Goal: Task Accomplishment & Management: Manage account settings

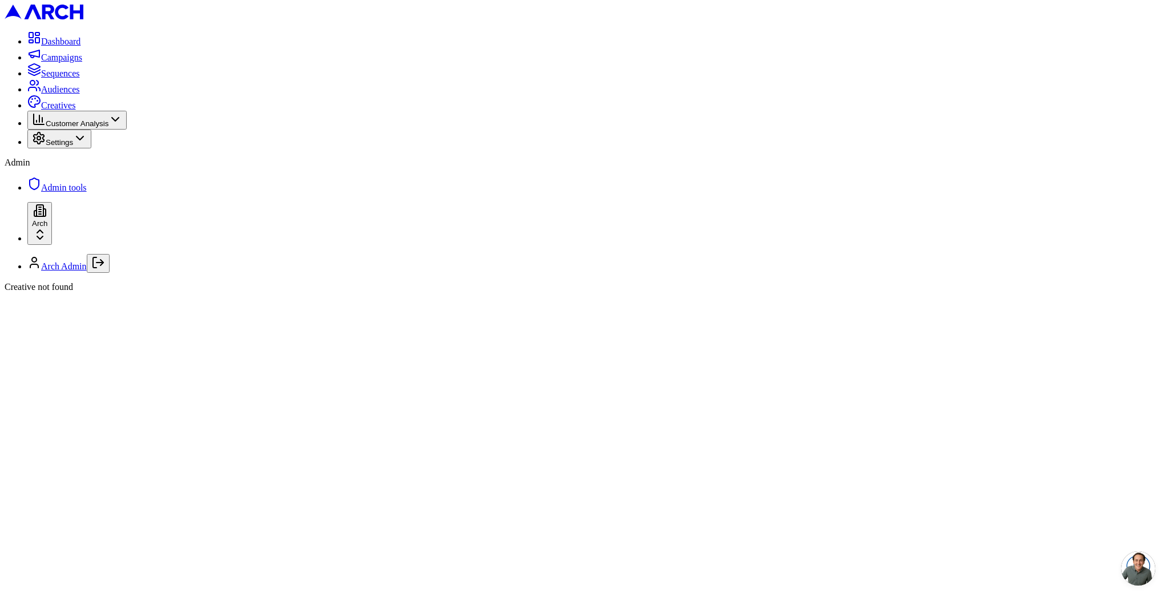
click at [66, 78] on link "Sequences" at bounding box center [53, 73] width 53 height 10
click at [116, 301] on html "Dashboard Campaigns Sequences Audiences Creatives Customer Analysis Settings Ad…" at bounding box center [584, 150] width 1169 height 301
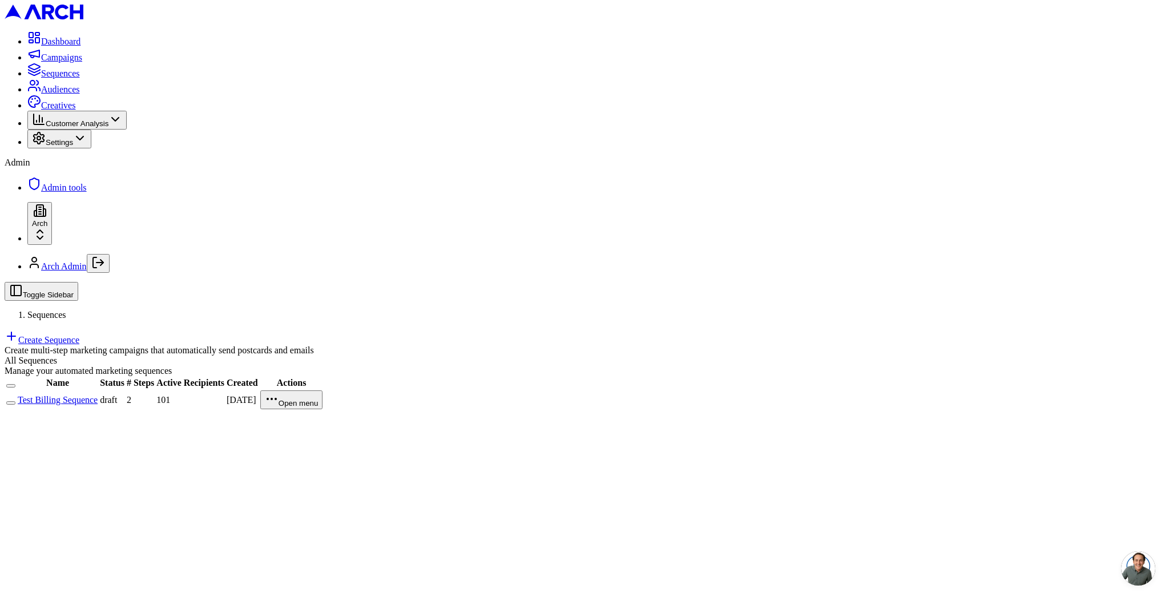
click at [129, 420] on html "Dashboard Campaigns Sequences Audiences Creatives Customer Analysis Settings Ad…" at bounding box center [584, 210] width 1169 height 420
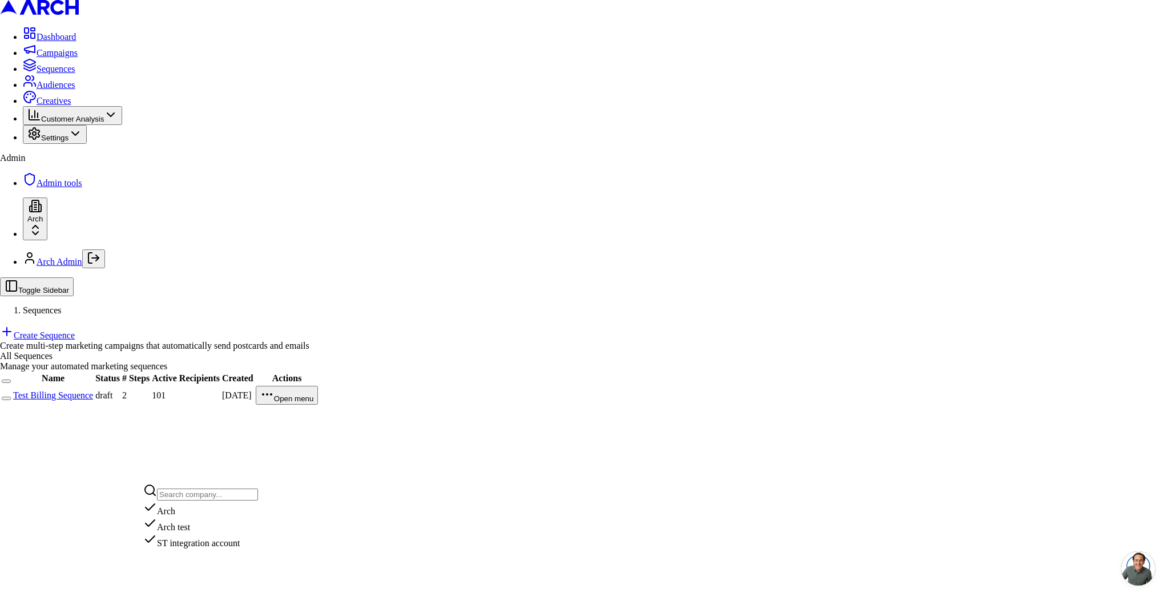
click at [209, 548] on div "ST integration account" at bounding box center [200, 540] width 115 height 16
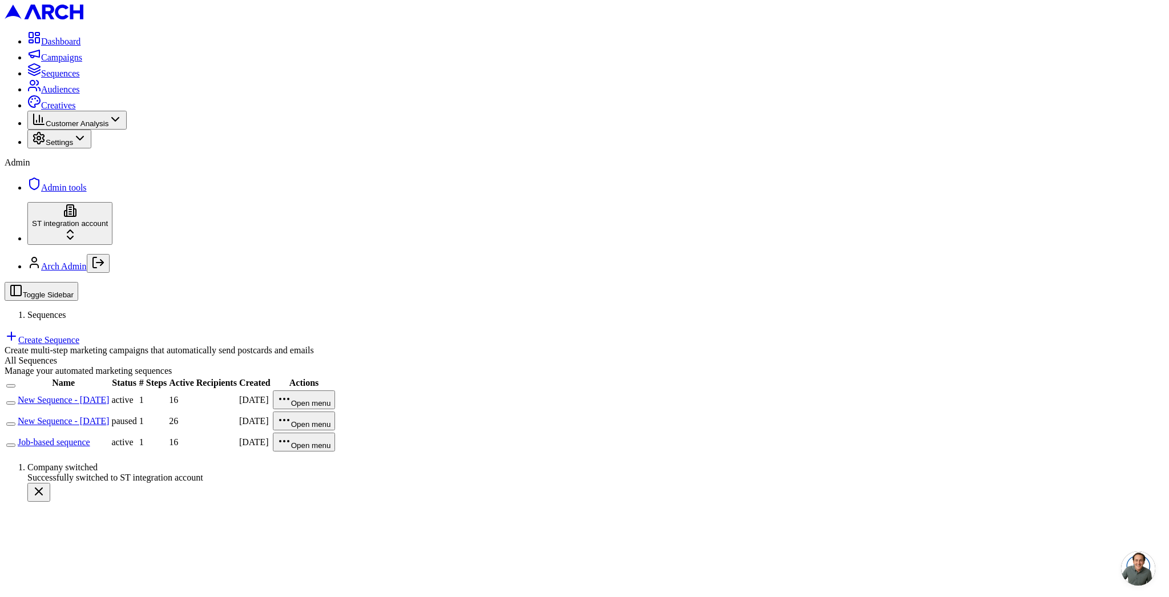
click at [16, 432] on td at bounding box center [11, 442] width 10 height 20
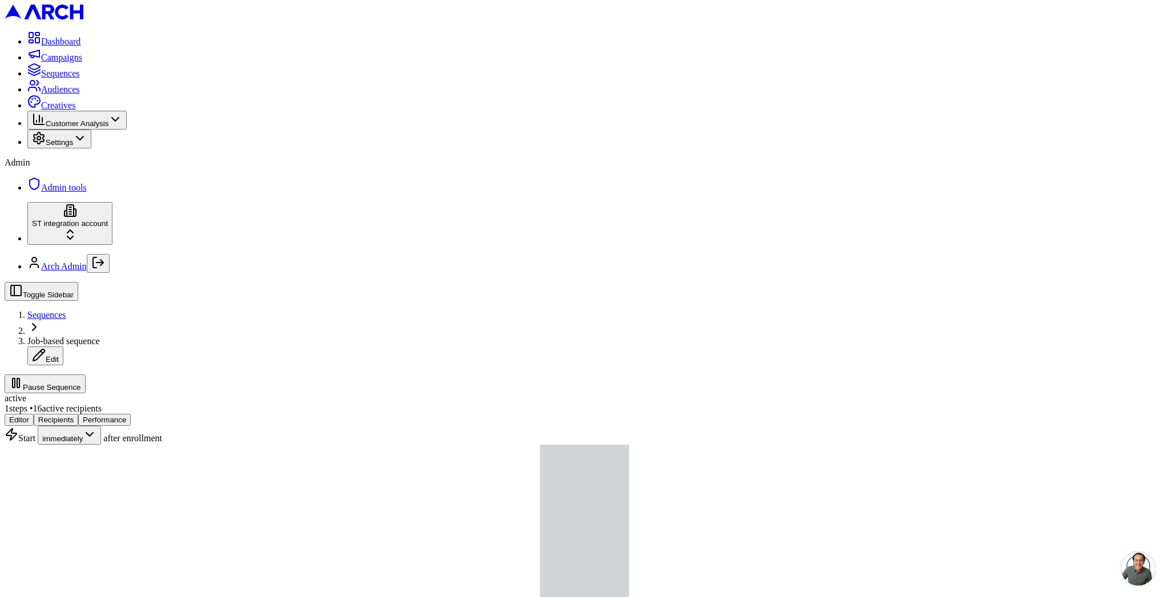
click at [86, 374] on button "Pause Sequence" at bounding box center [45, 383] width 81 height 19
click at [66, 310] on span "Sequences" at bounding box center [46, 315] width 39 height 10
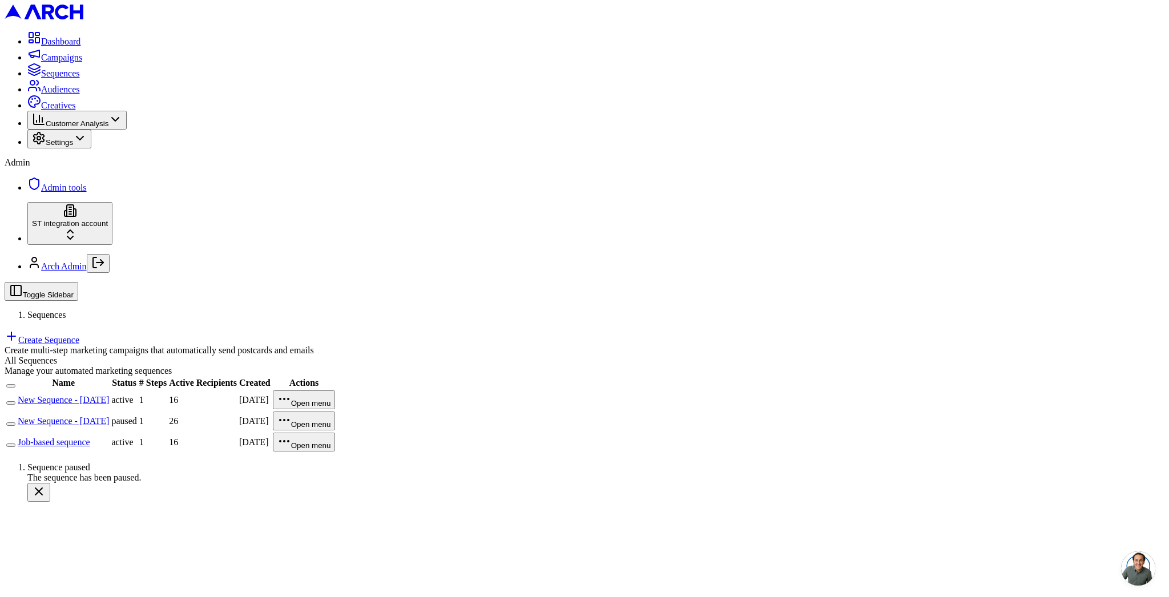
click at [109, 395] on link "New Sequence - [DATE]" at bounding box center [63, 400] width 91 height 10
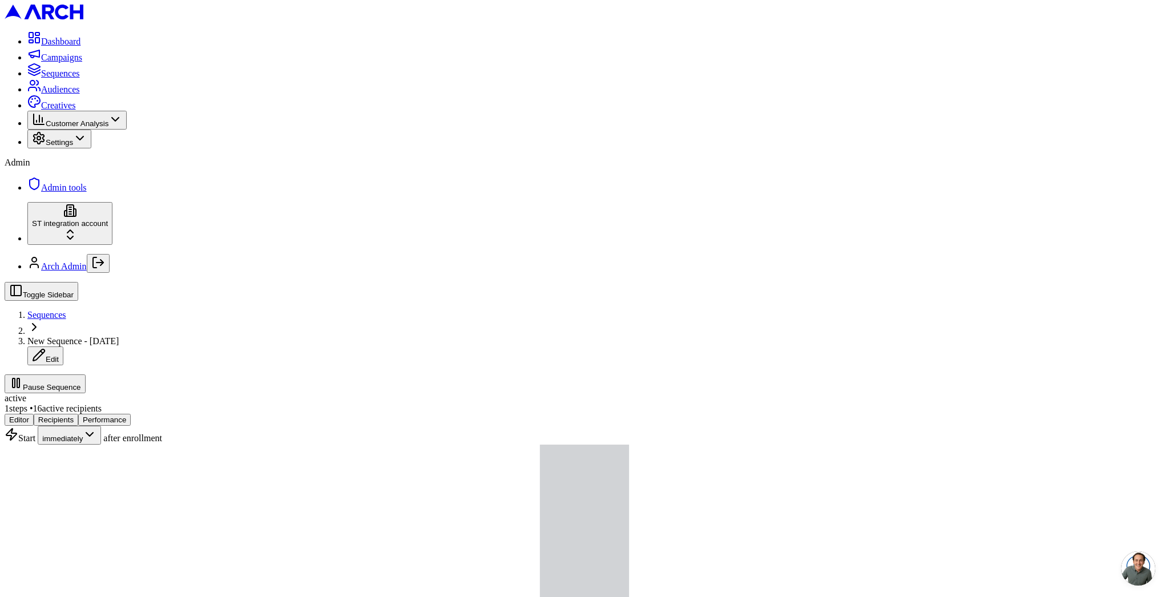
click at [86, 374] on button "Pause Sequence" at bounding box center [45, 383] width 81 height 19
click at [66, 310] on span "Sequences" at bounding box center [46, 315] width 39 height 10
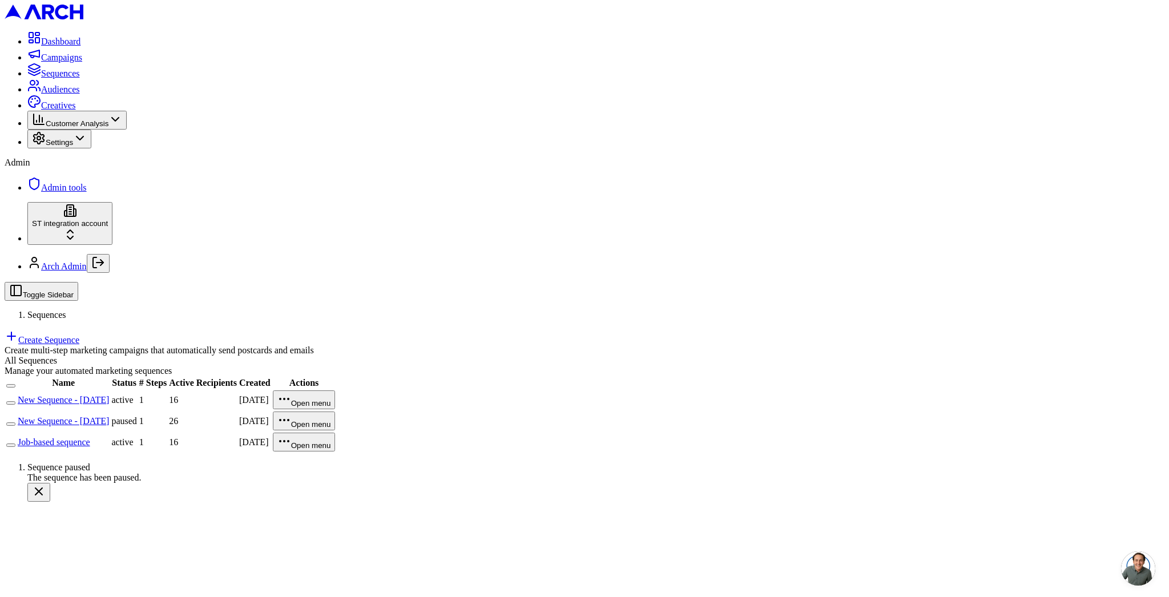
click at [79, 335] on link "Create Sequence" at bounding box center [42, 340] width 75 height 10
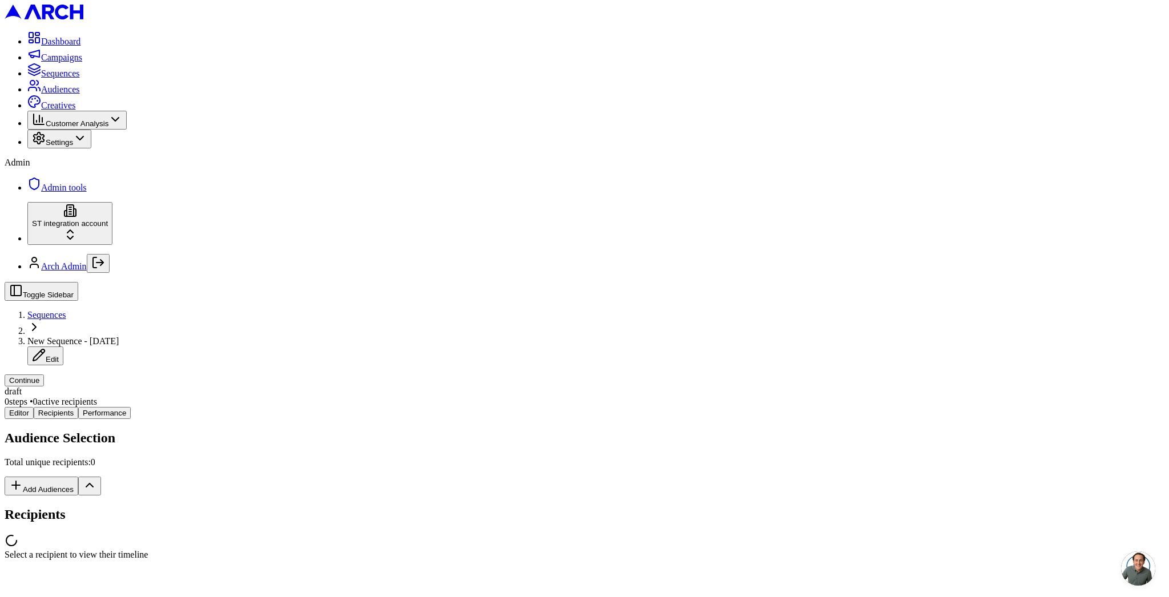
click at [209, 407] on div "Editor Recipients Performance Audience Selection Total unique recipients: 0 Add…" at bounding box center [585, 483] width 1160 height 153
drag, startPoint x: 237, startPoint y: 39, endPoint x: 313, endPoint y: 45, distance: 76.7
click at [313, 386] on div "draft 0 steps • 0 active recipients" at bounding box center [585, 396] width 1160 height 21
click at [78, 477] on button "Add Audiences" at bounding box center [42, 486] width 74 height 19
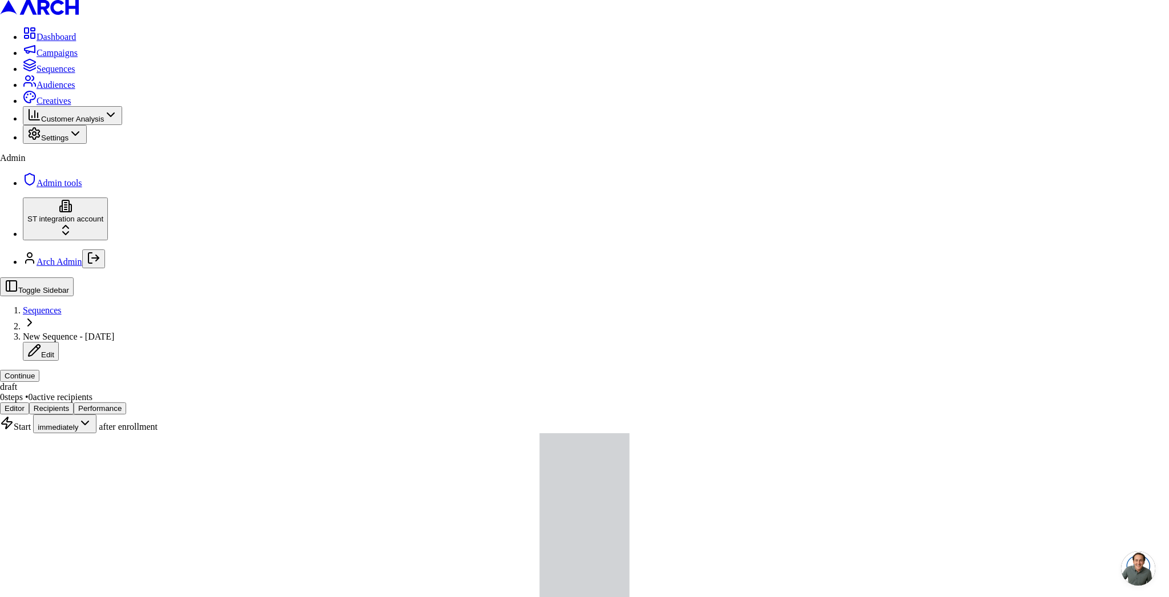
type input "hi customer name"
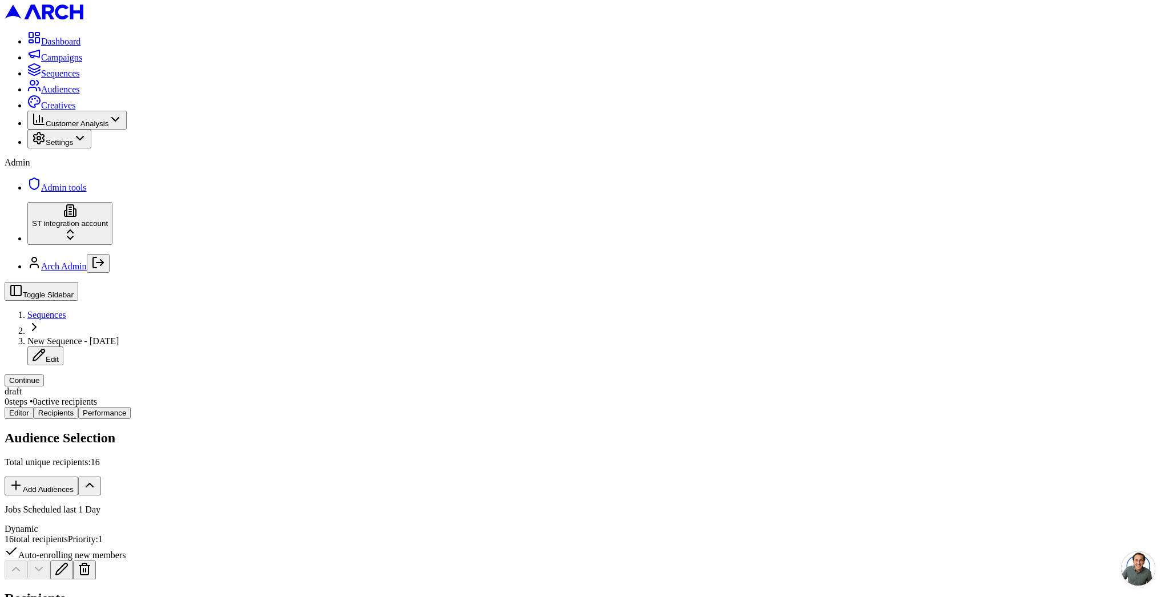
click at [231, 407] on div "Editor Recipients Performance Audience Selection Total unique recipients: 16 Ad…" at bounding box center [585, 530] width 1160 height 247
click at [44, 374] on button "Continue" at bounding box center [24, 380] width 39 height 12
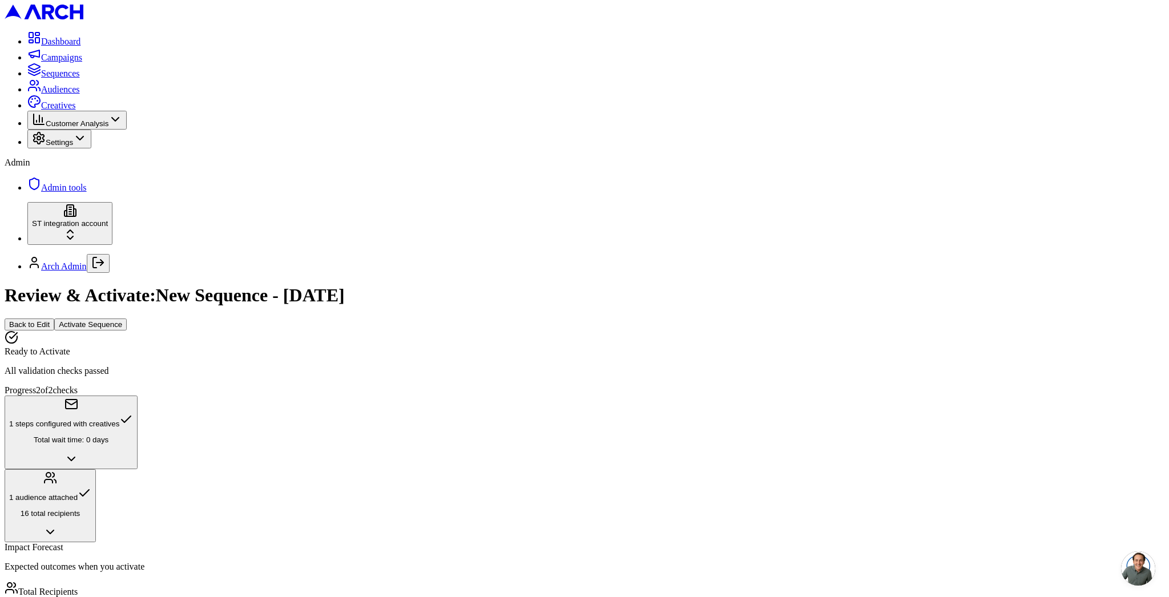
scroll to position [314, 0]
click at [127, 318] on button "Activate Sequence" at bounding box center [90, 324] width 72 height 12
